Goal: Task Accomplishment & Management: Manage account settings

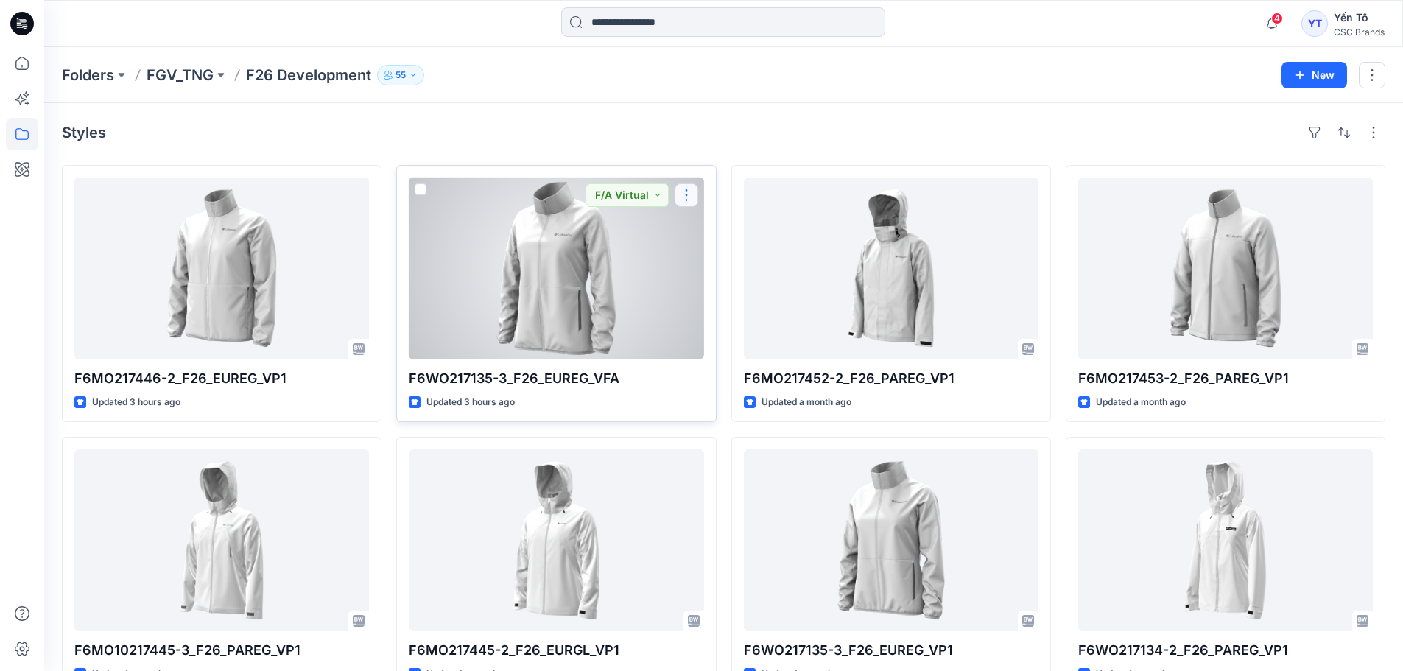
click at [692, 194] on button "button" at bounding box center [687, 195] width 24 height 24
click at [760, 231] on button "Edit" at bounding box center [757, 229] width 159 height 27
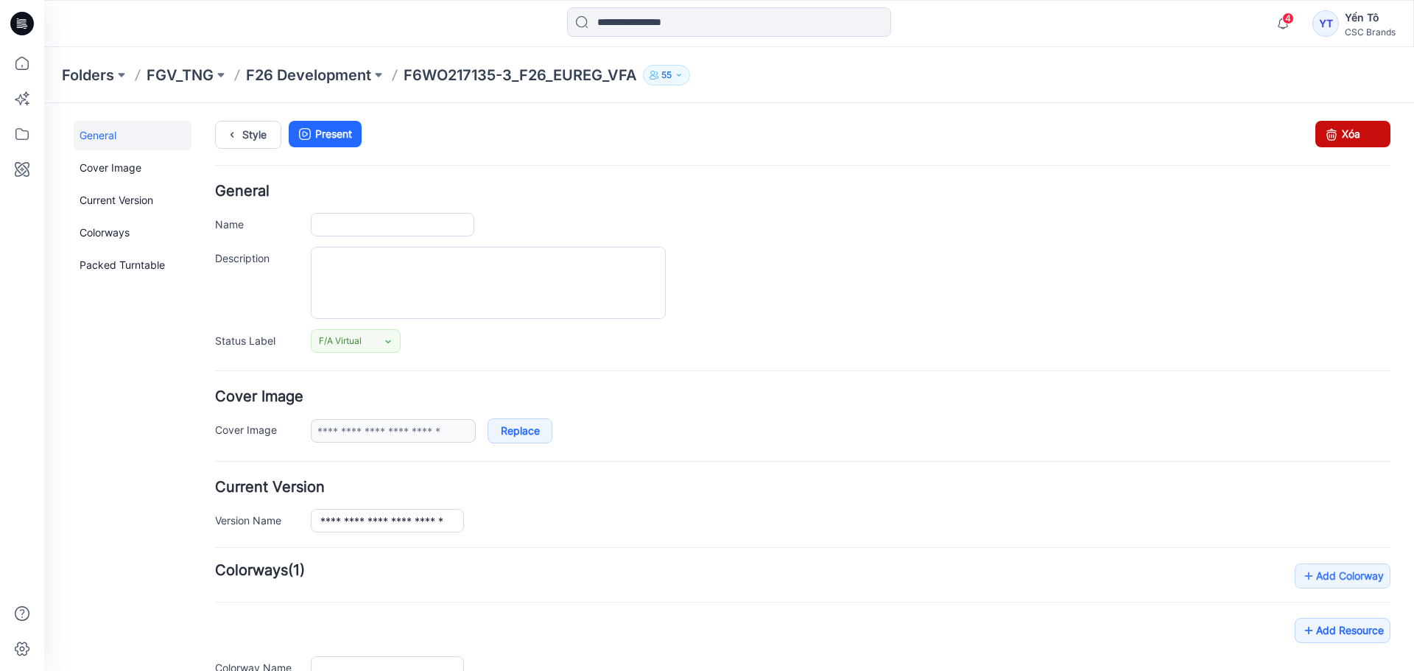
type input "**********"
drag, startPoint x: 1363, startPoint y: 127, endPoint x: 833, endPoint y: 168, distance: 531.3
click at [1363, 127] on link "Xóa" at bounding box center [1353, 134] width 75 height 27
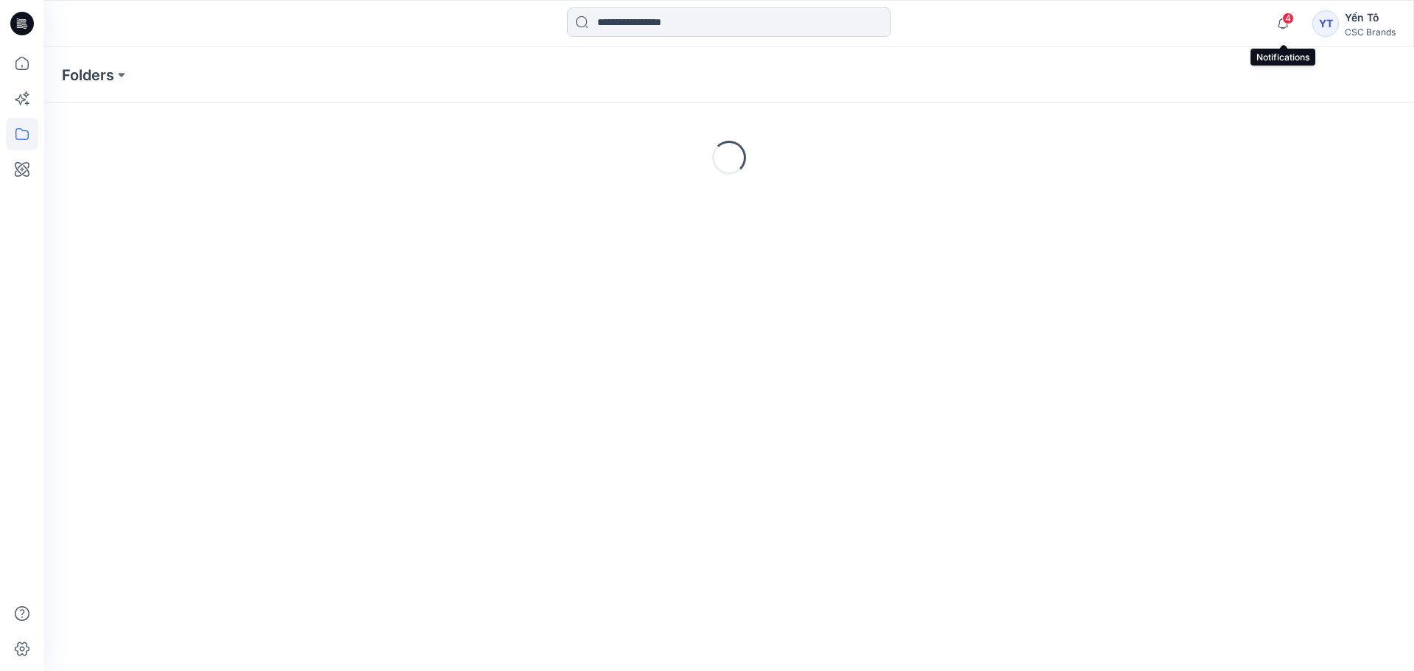
click at [1285, 20] on span "4" at bounding box center [1289, 19] width 12 height 12
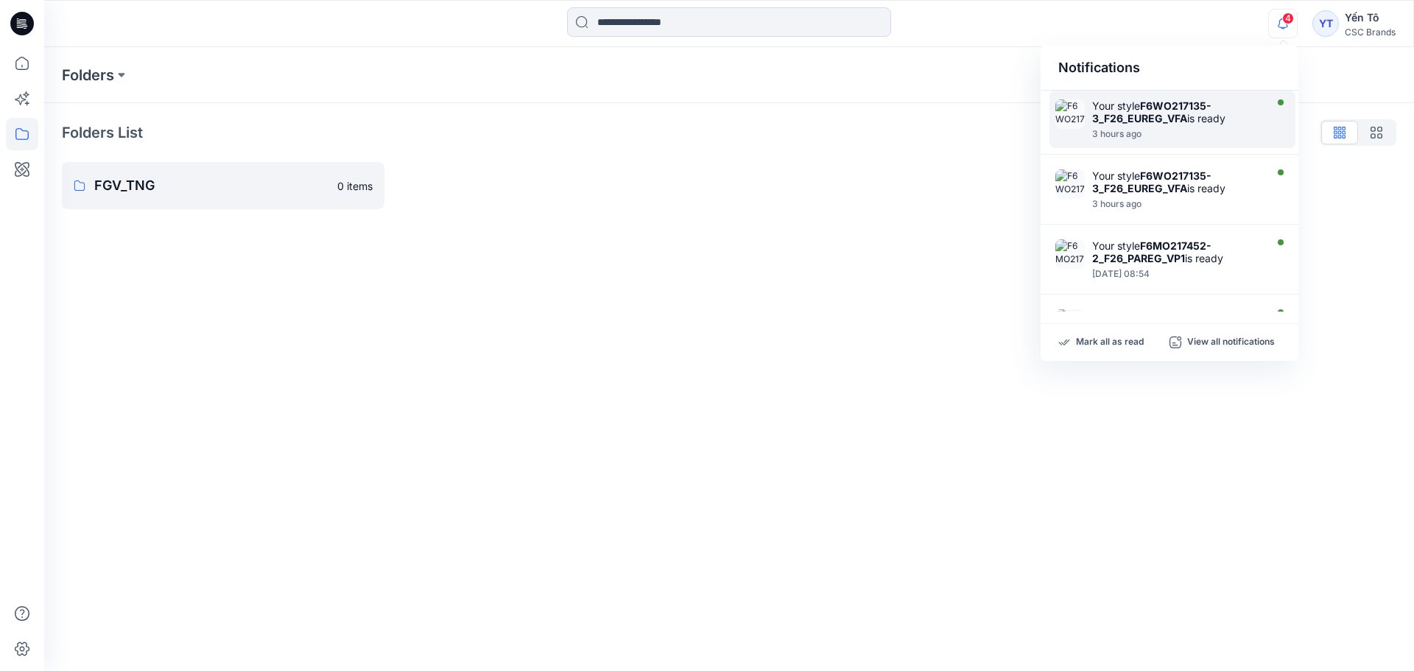
click at [1218, 118] on div "Your style F6WO217135-3_F26_EUREG_VFA is ready" at bounding box center [1177, 111] width 169 height 25
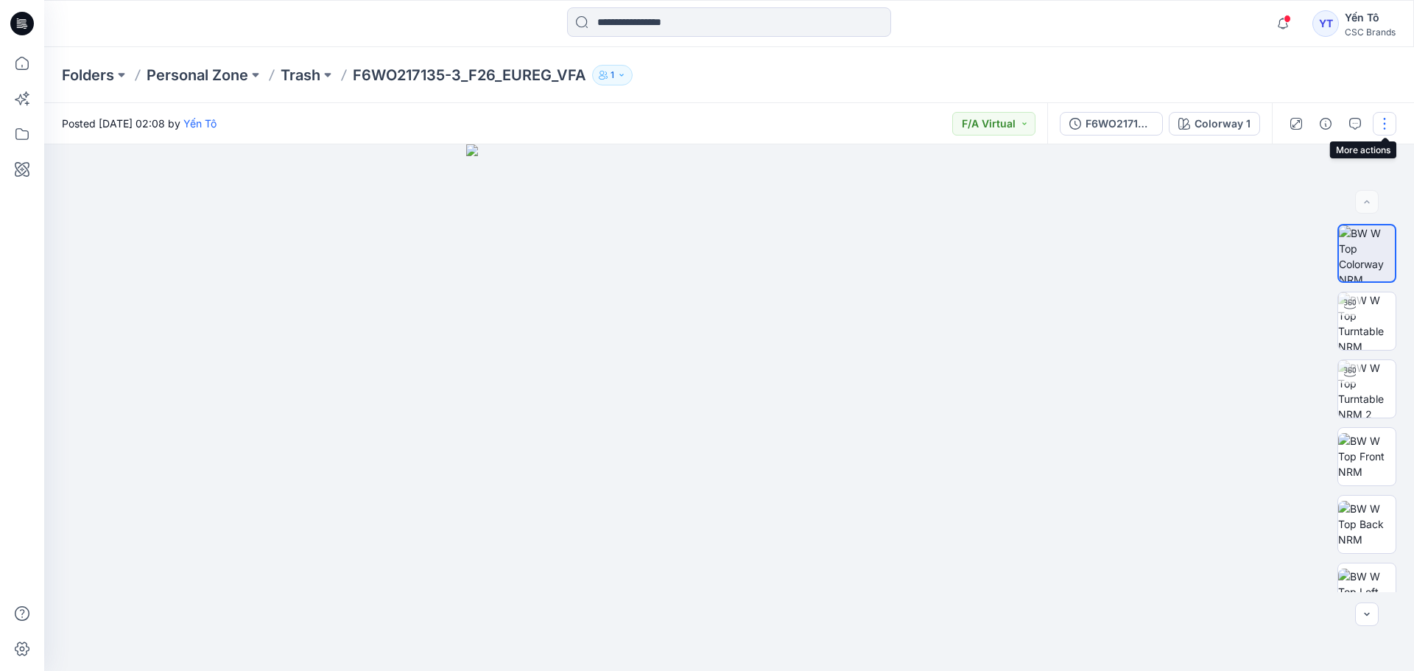
click at [1391, 127] on button "button" at bounding box center [1385, 124] width 24 height 24
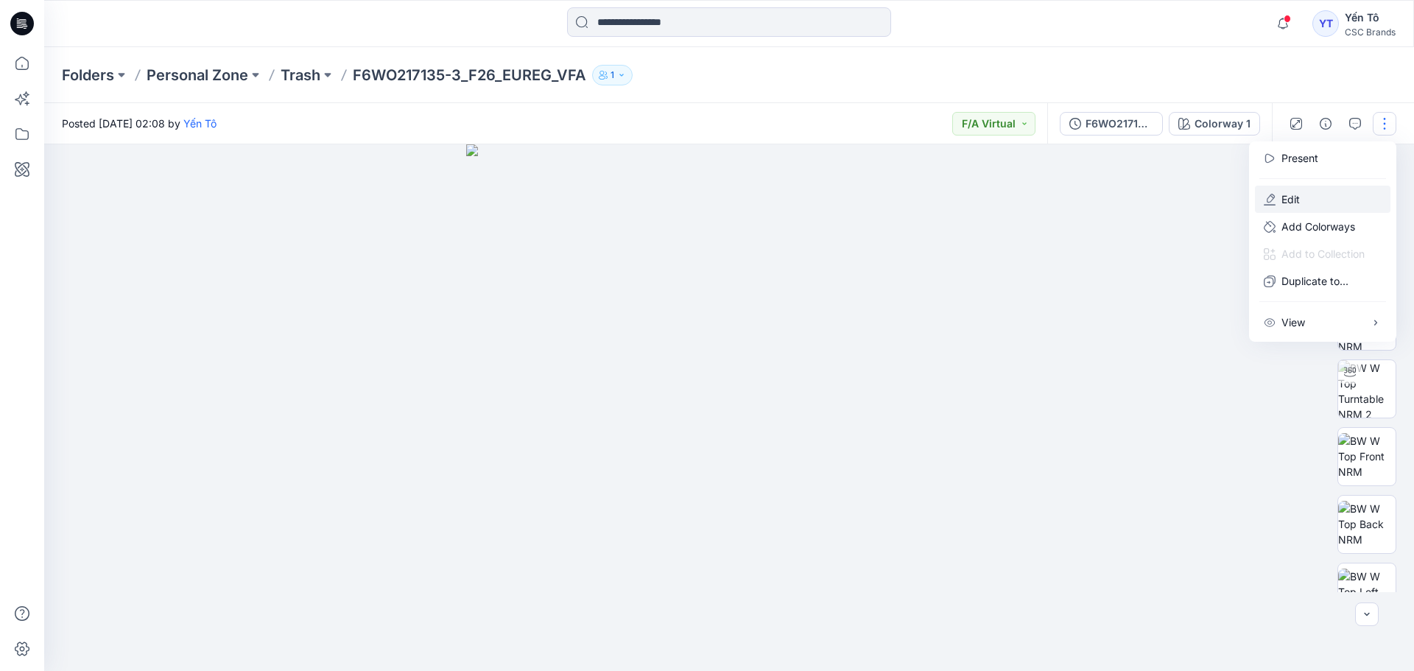
click at [1320, 201] on button "Edit" at bounding box center [1323, 199] width 136 height 27
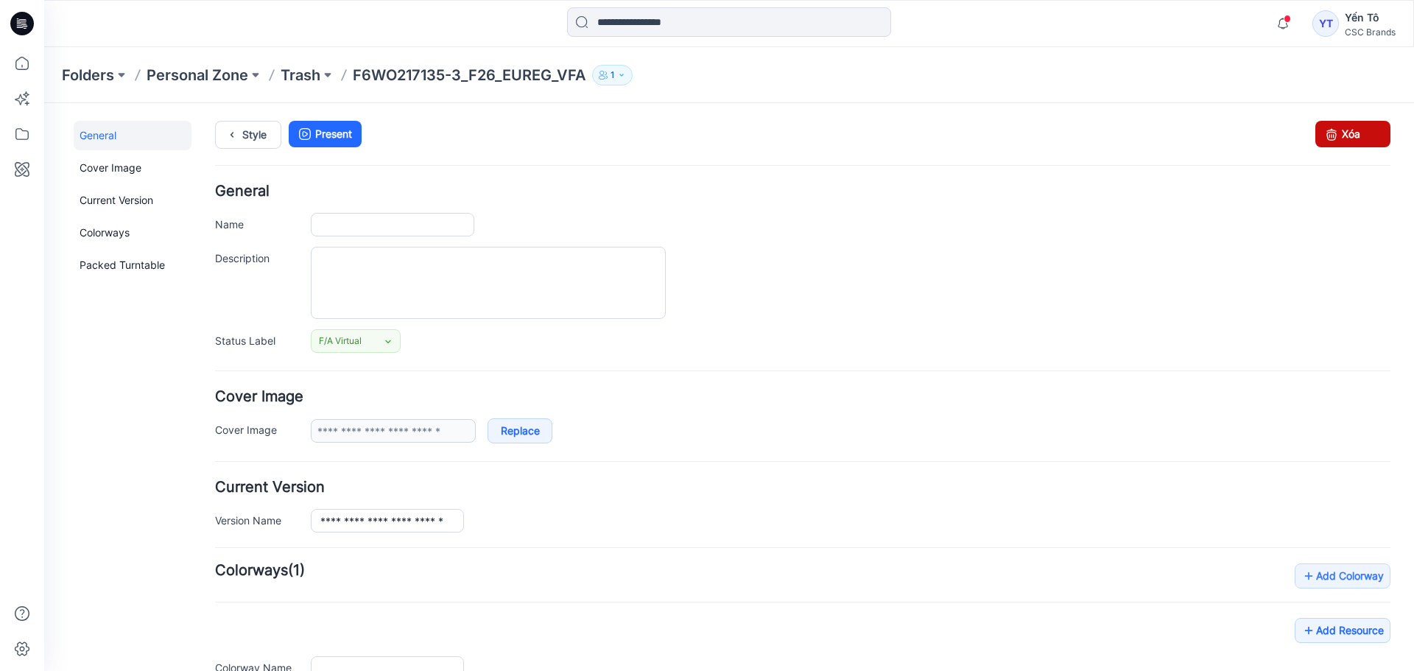
type input "**********"
drag, startPoint x: 883, startPoint y: 165, endPoint x: 1347, endPoint y: 128, distance: 464.8
click at [1347, 128] on link "Xóa" at bounding box center [1353, 134] width 75 height 27
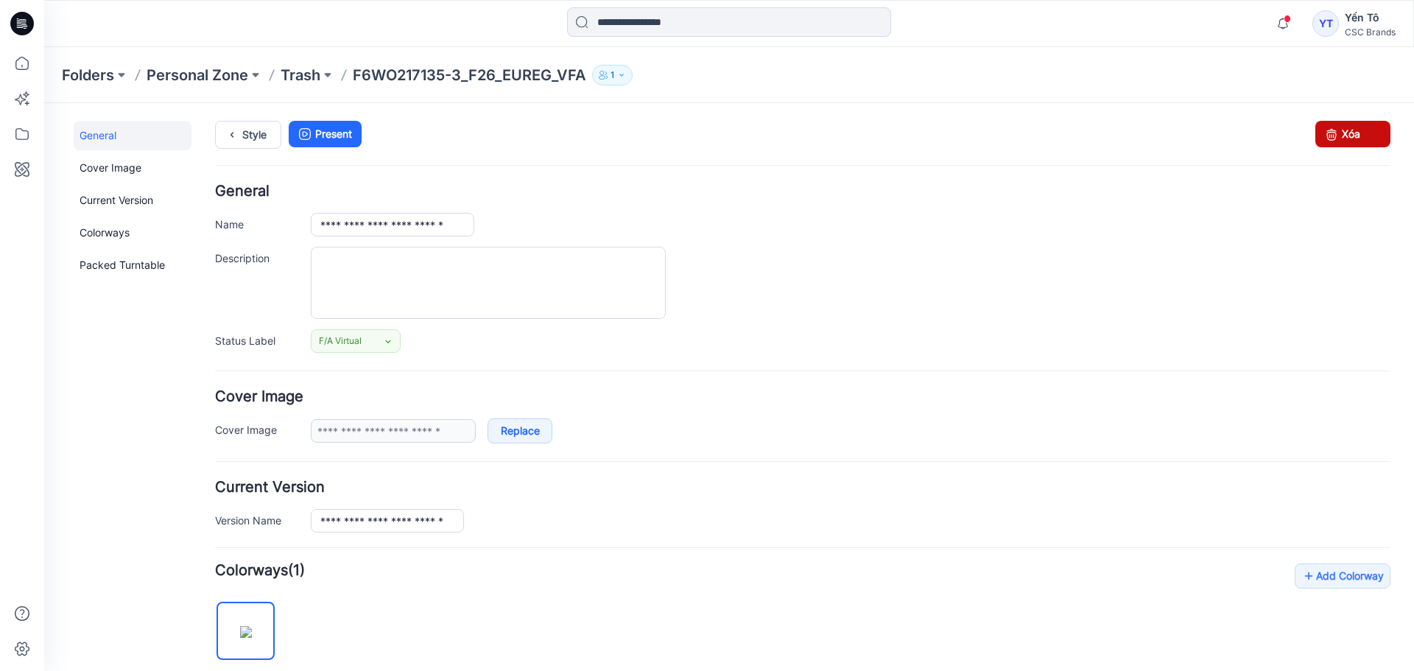
click at [1331, 133] on link "Xóa" at bounding box center [1353, 134] width 75 height 27
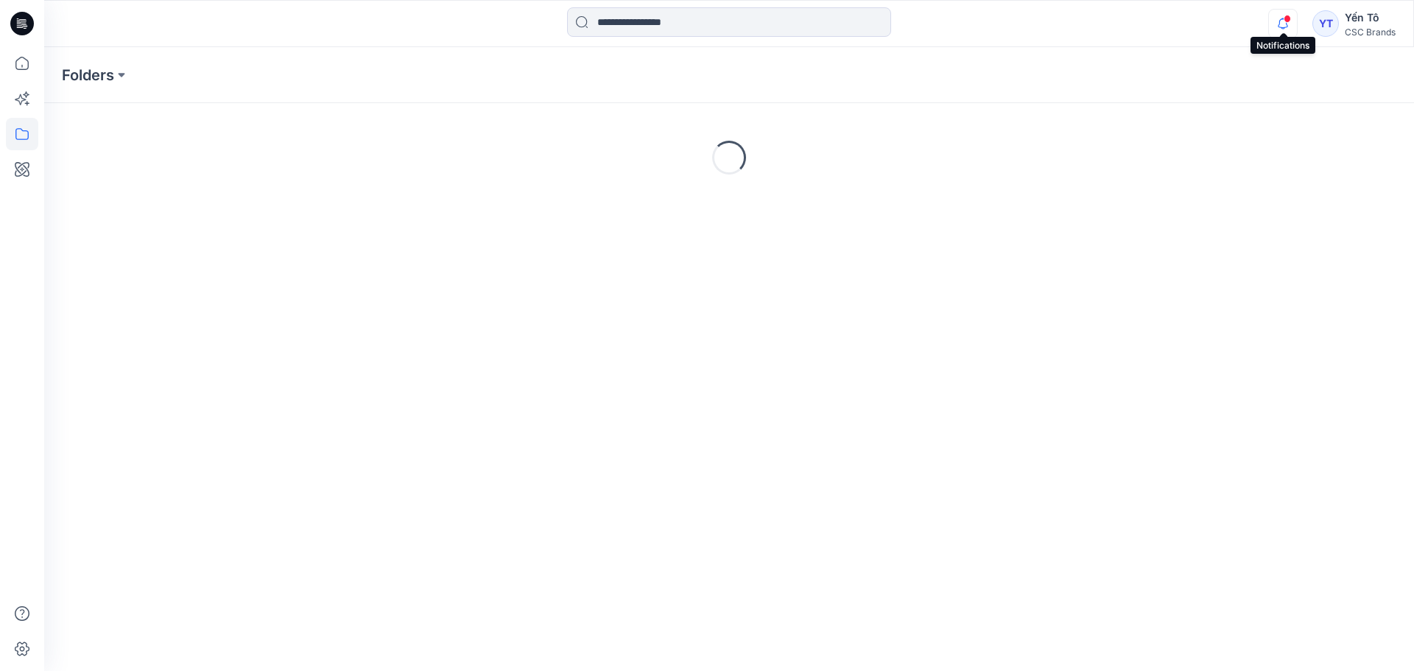
click at [1286, 23] on icon "button" at bounding box center [1283, 23] width 28 height 29
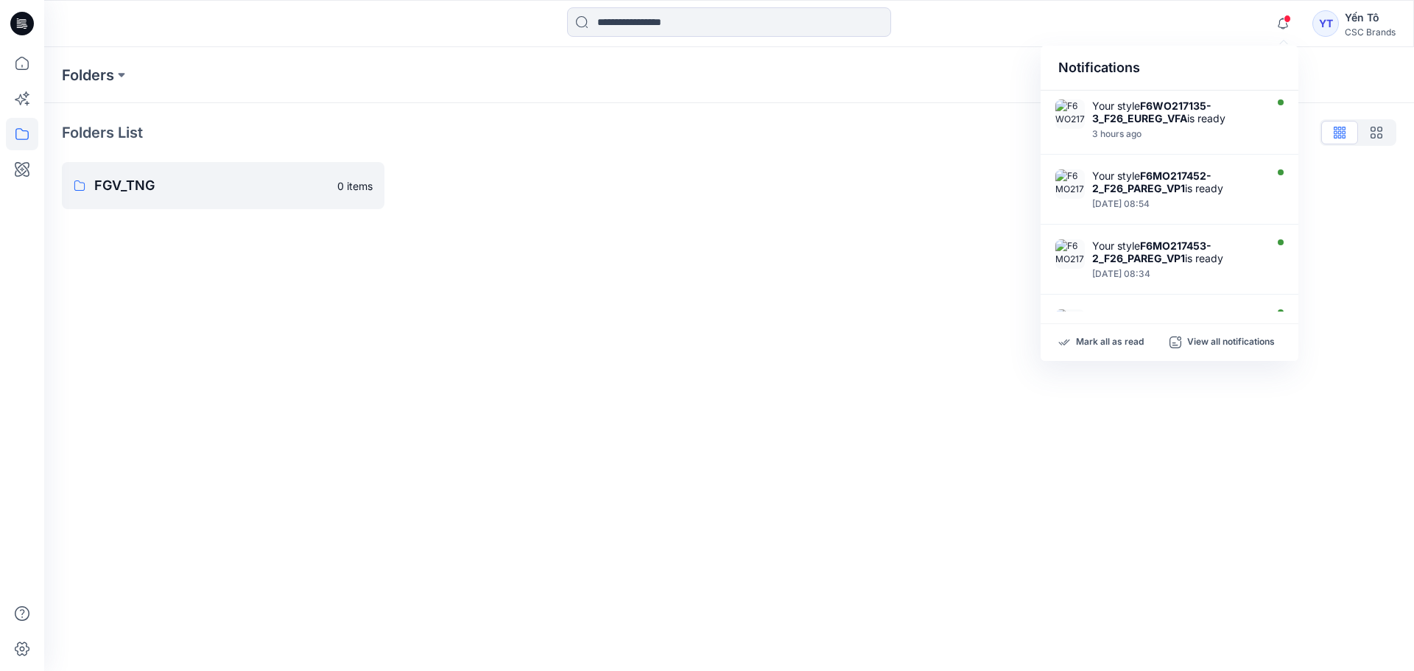
drag, startPoint x: 1260, startPoint y: 114, endPoint x: 904, endPoint y: 142, distance: 356.9
click at [897, 142] on div "Folders List" at bounding box center [729, 133] width 1335 height 24
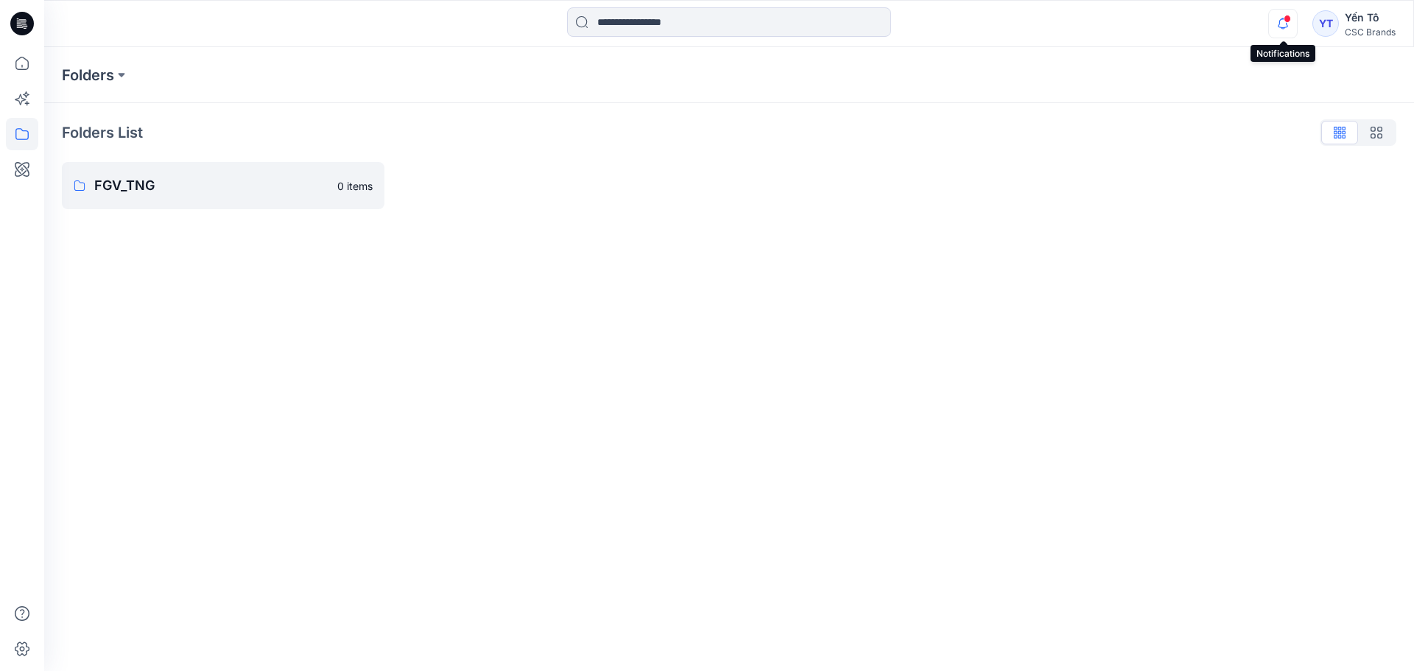
click at [1283, 25] on icon "button" at bounding box center [1283, 23] width 28 height 29
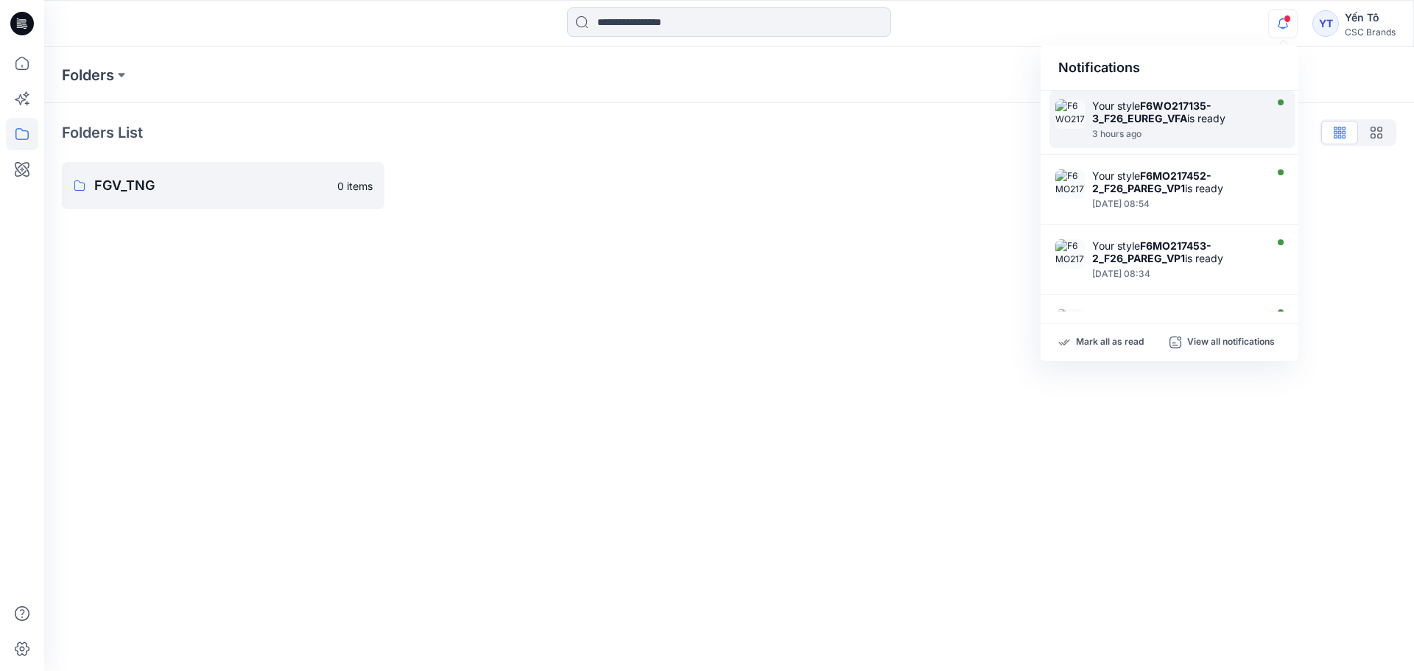
click at [1160, 128] on div "Your style F6WO217135-3_F26_EUREG_VFA is ready 3 hours ago" at bounding box center [1181, 119] width 177 height 40
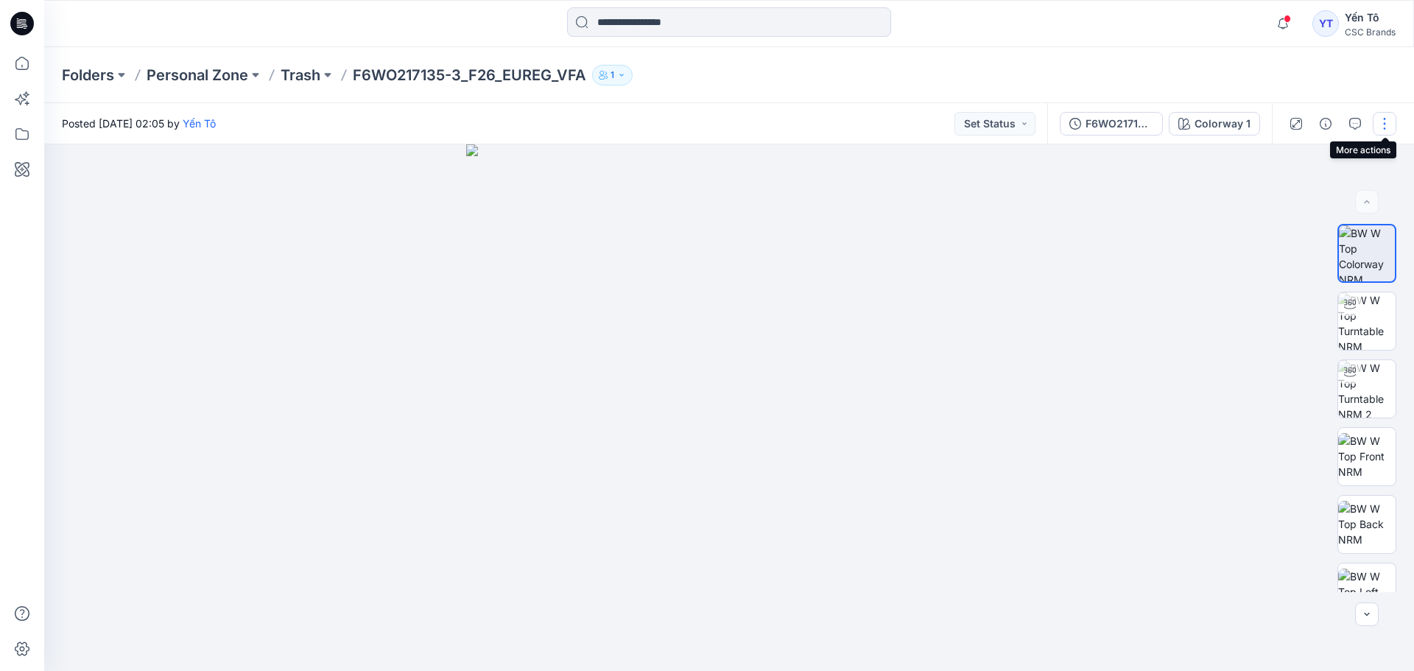
click at [1384, 119] on button "button" at bounding box center [1385, 124] width 24 height 24
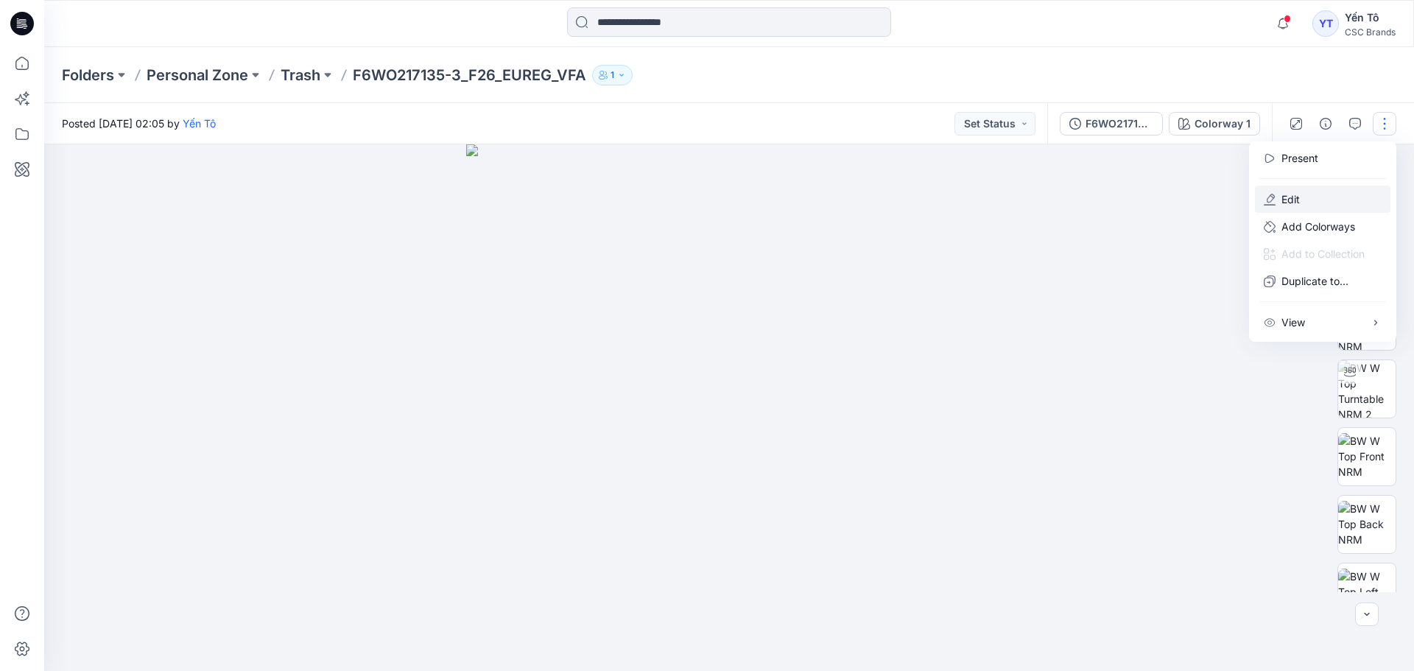
click at [1316, 197] on button "Edit" at bounding box center [1323, 199] width 136 height 27
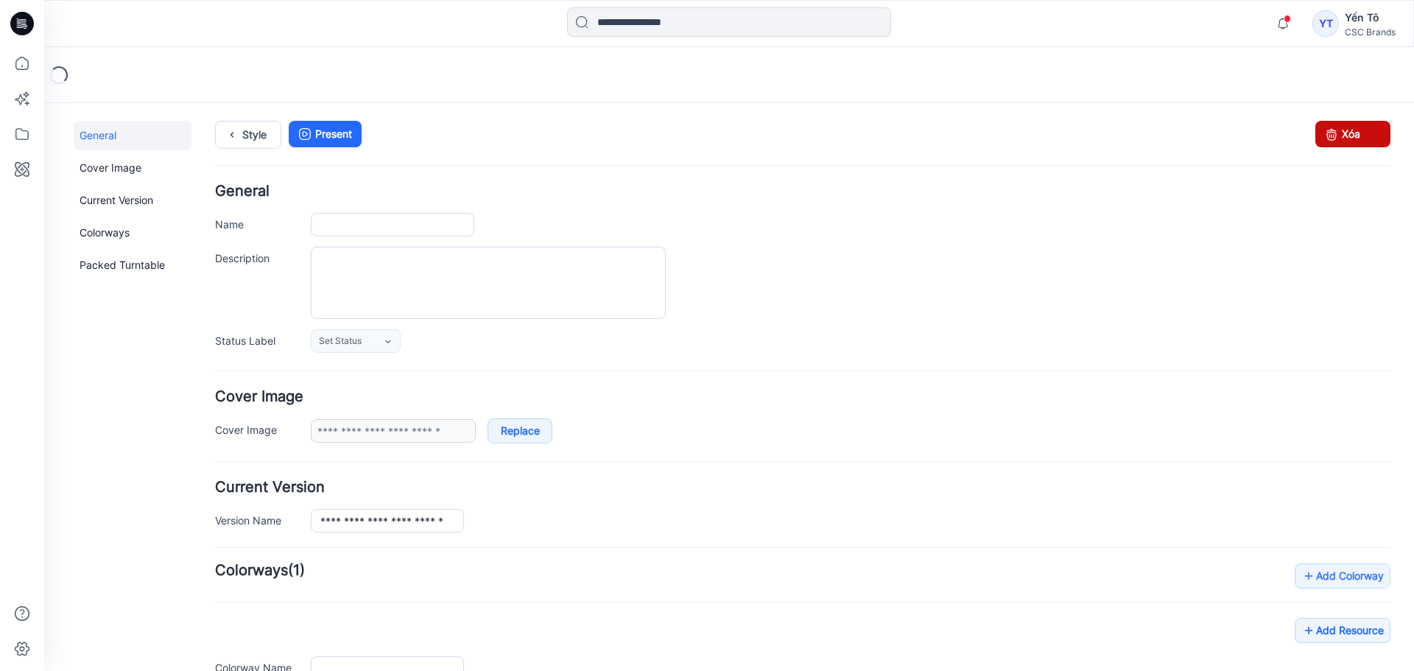
click at [1354, 137] on link "Xóa" at bounding box center [1353, 134] width 75 height 27
type input "**********"
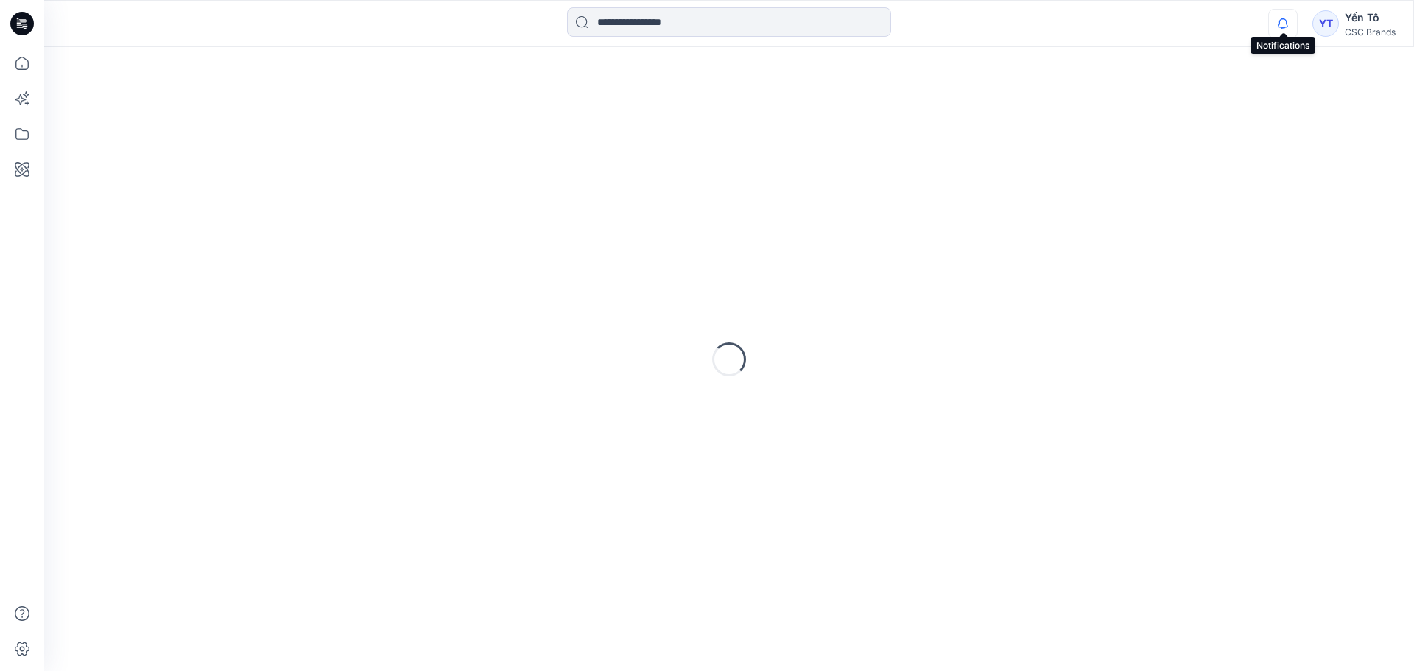
click at [1285, 9] on div at bounding box center [1281, 9] width 24 height 0
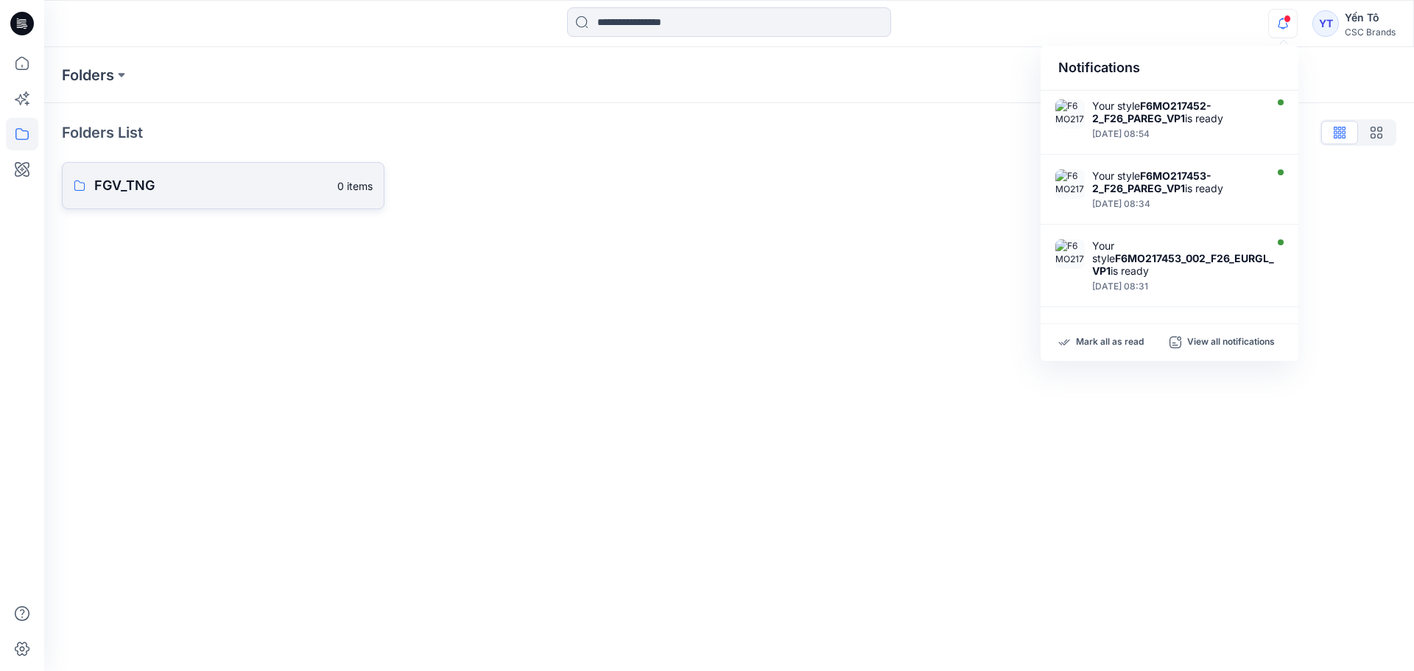
click at [148, 177] on p "FGV_TNG" at bounding box center [211, 185] width 234 height 21
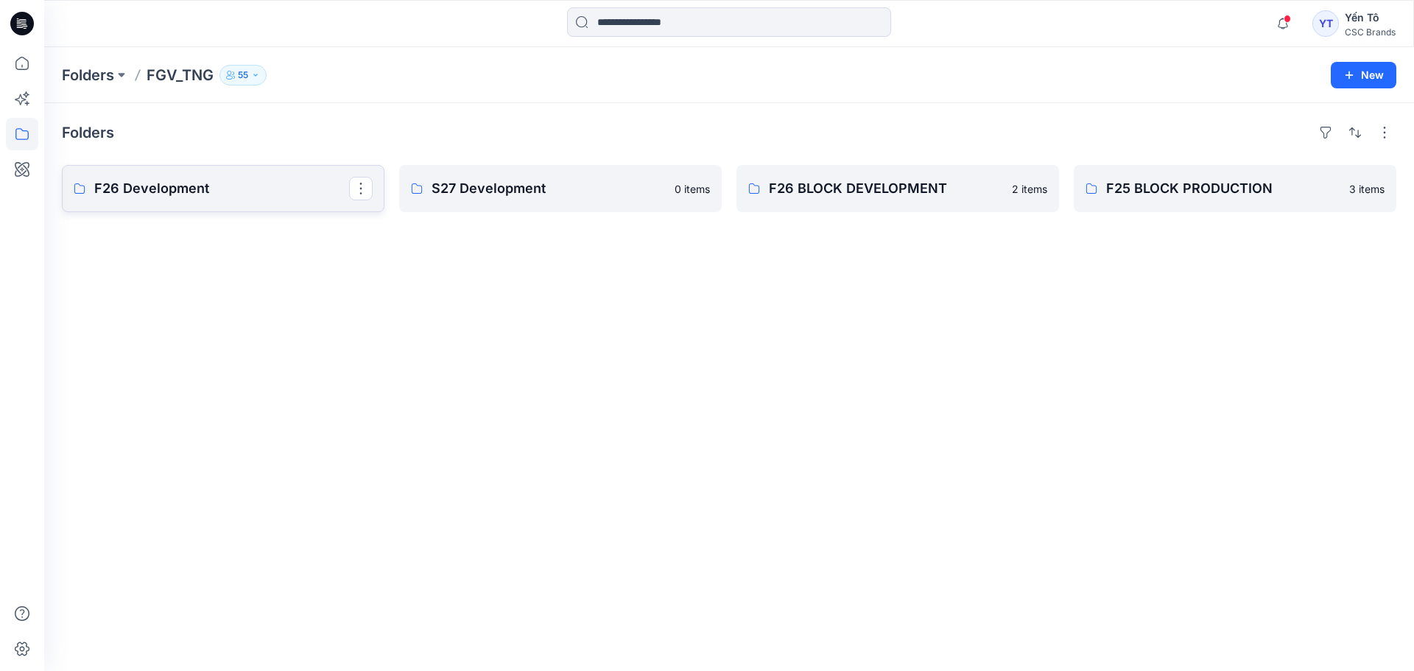
click at [173, 187] on p "F26 Development" at bounding box center [221, 188] width 255 height 21
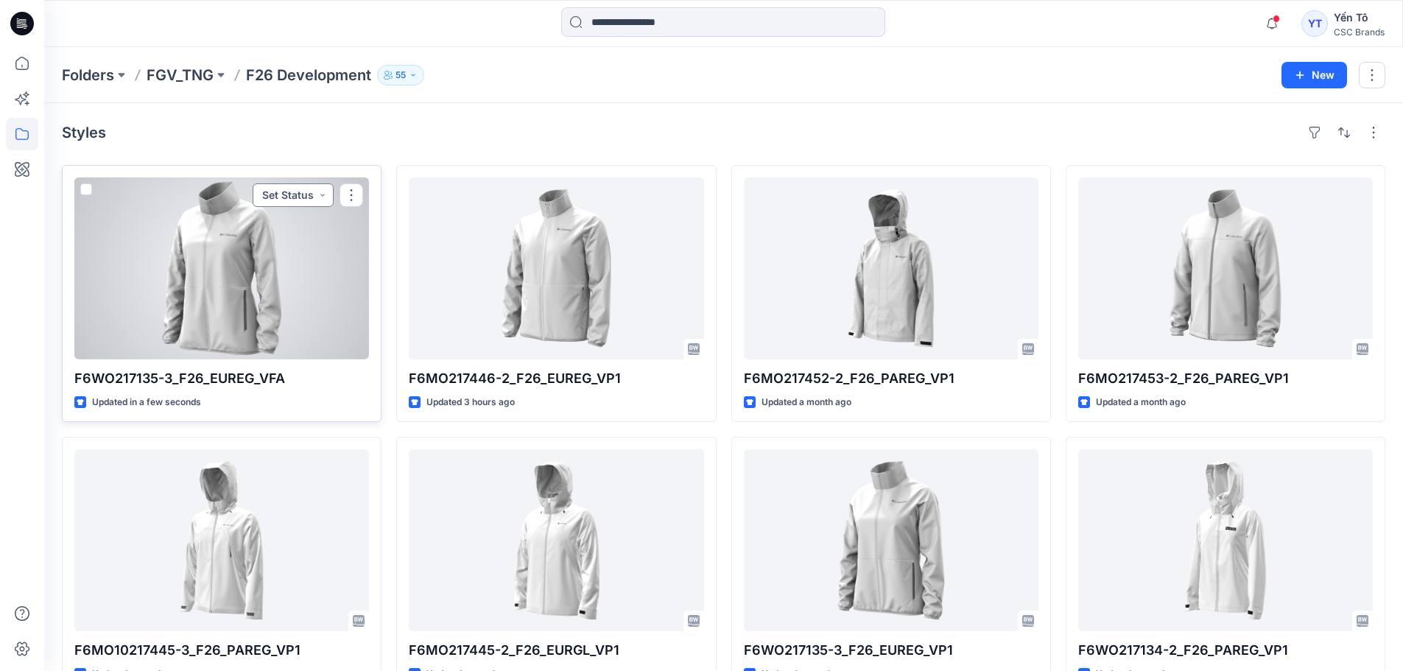
click at [305, 193] on button "Set Status" at bounding box center [293, 195] width 81 height 24
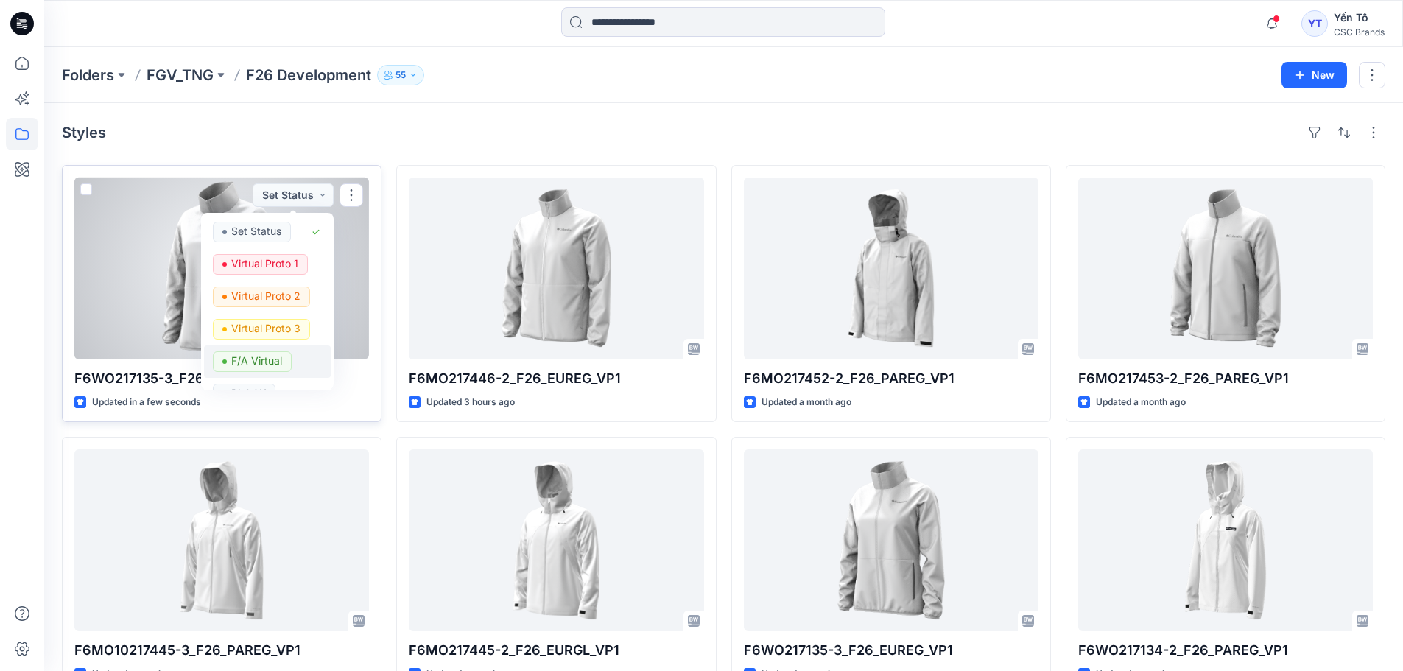
click at [271, 363] on p "F/A Virtual" at bounding box center [256, 360] width 51 height 19
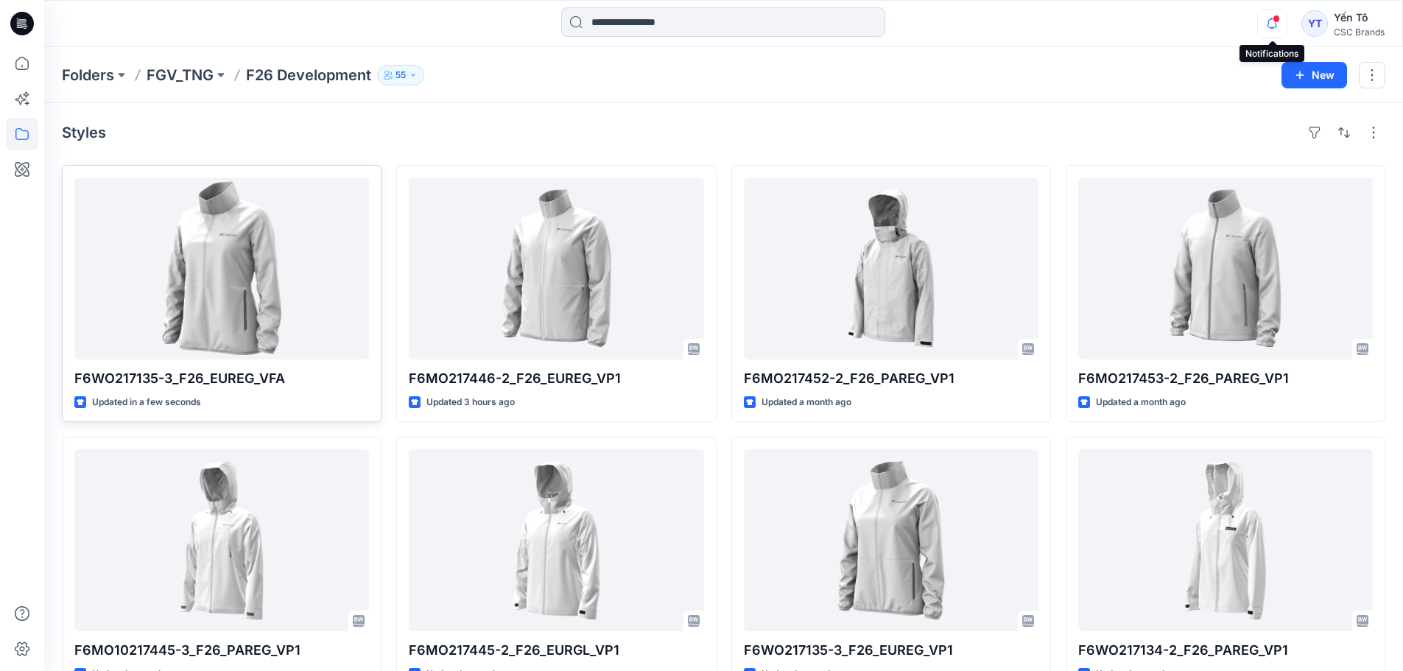
click at [1274, 23] on icon "button" at bounding box center [1272, 23] width 28 height 29
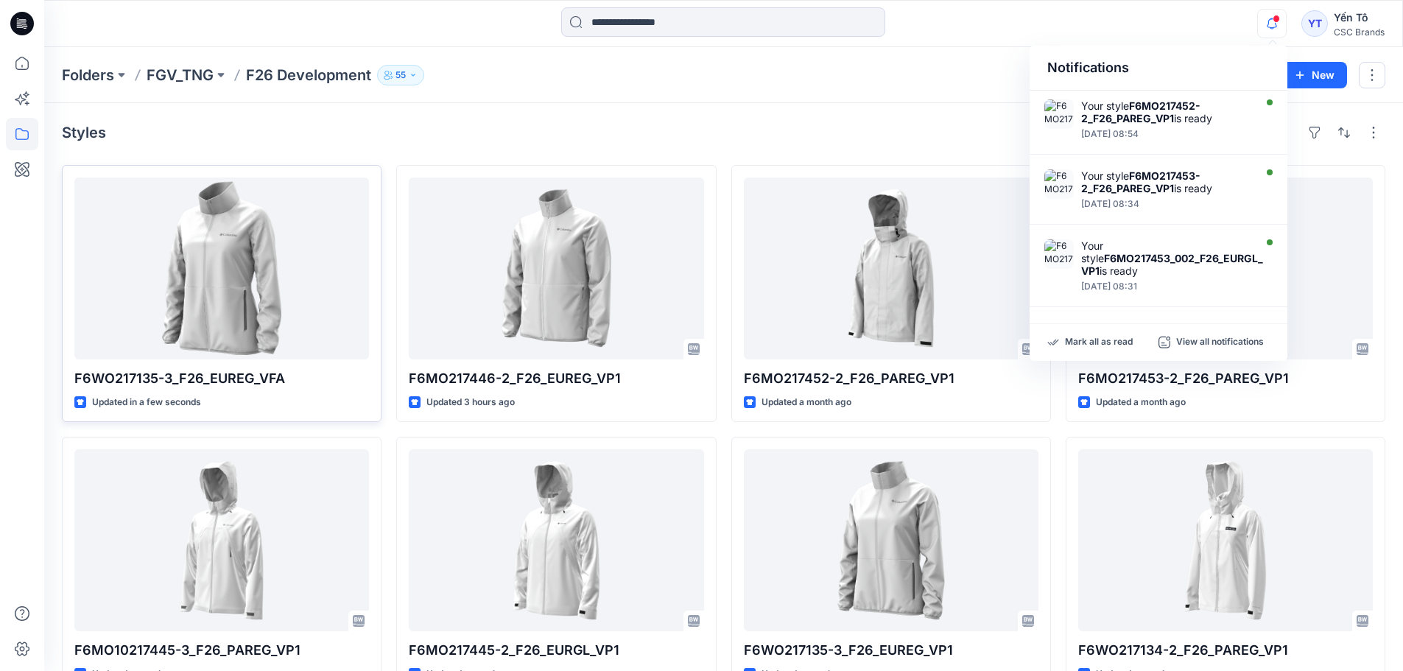
click at [631, 134] on div "Styles" at bounding box center [724, 133] width 1324 height 24
